Goal: Task Accomplishment & Management: Manage account settings

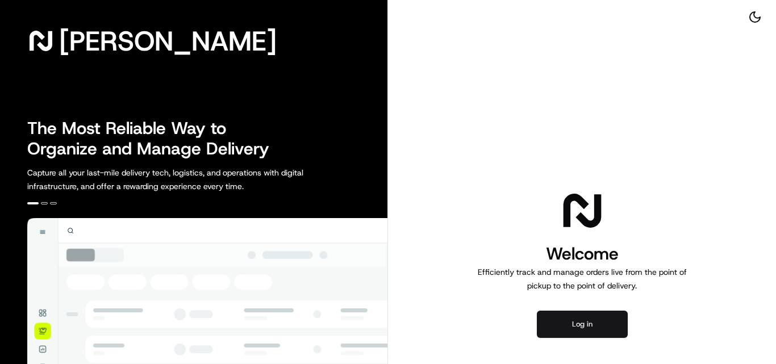
click at [595, 319] on button "Log in" at bounding box center [582, 324] width 91 height 27
